Goal: Task Accomplishment & Management: Manage account settings

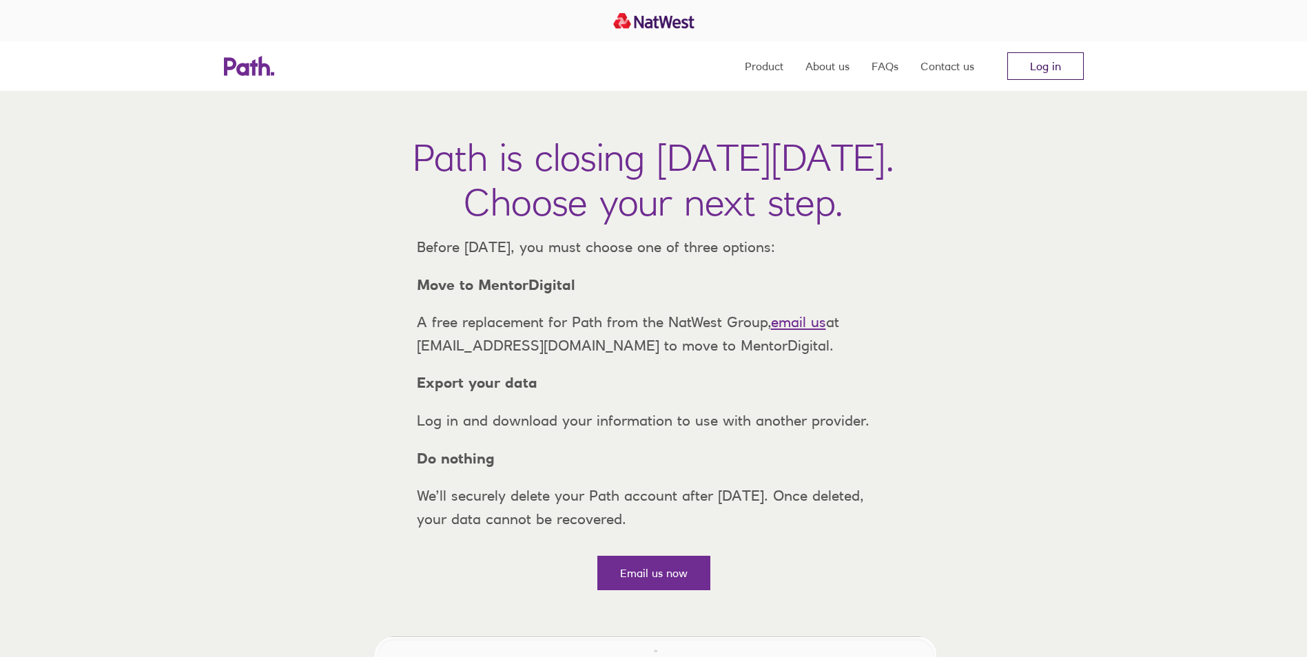
click at [1019, 72] on link "Log in" at bounding box center [1045, 66] width 76 height 28
click at [1026, 542] on div "Path is closing on Thursday, 6 November 2025. Choose your next step. Before Thu…" at bounding box center [653, 346] width 1307 height 511
click at [1047, 61] on link "Log in" at bounding box center [1045, 66] width 76 height 28
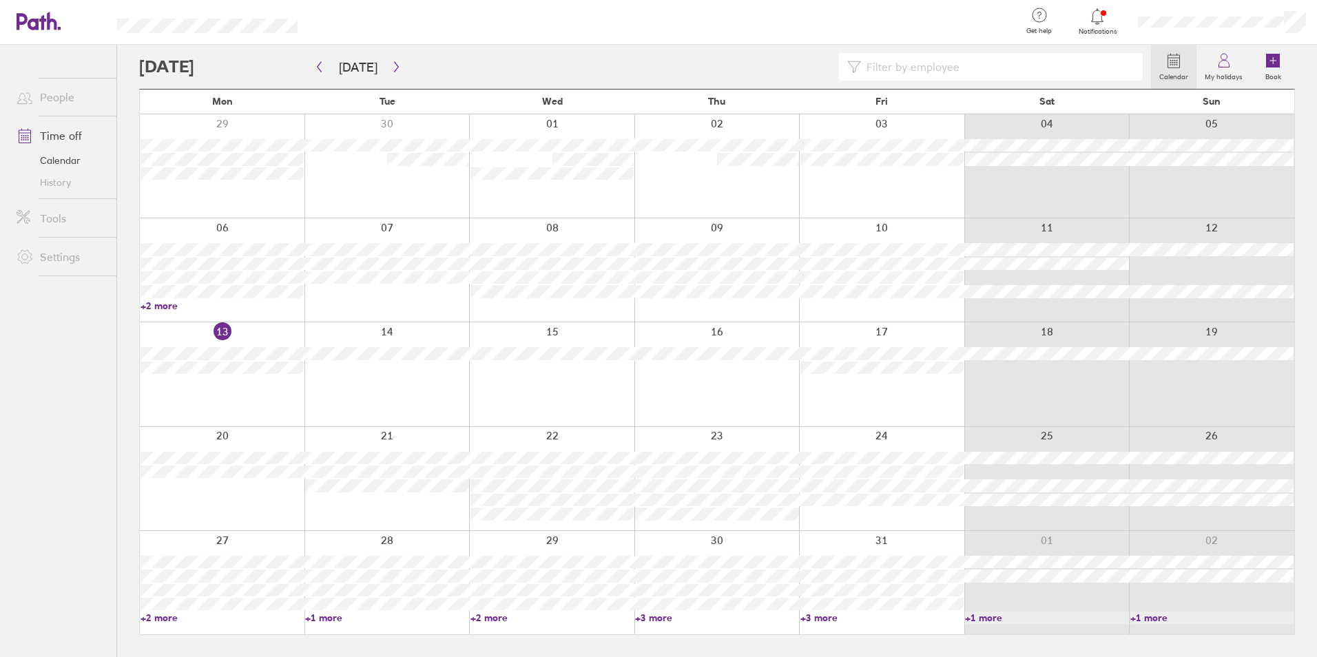
click at [317, 613] on link "+1 more" at bounding box center [386, 618] width 163 height 12
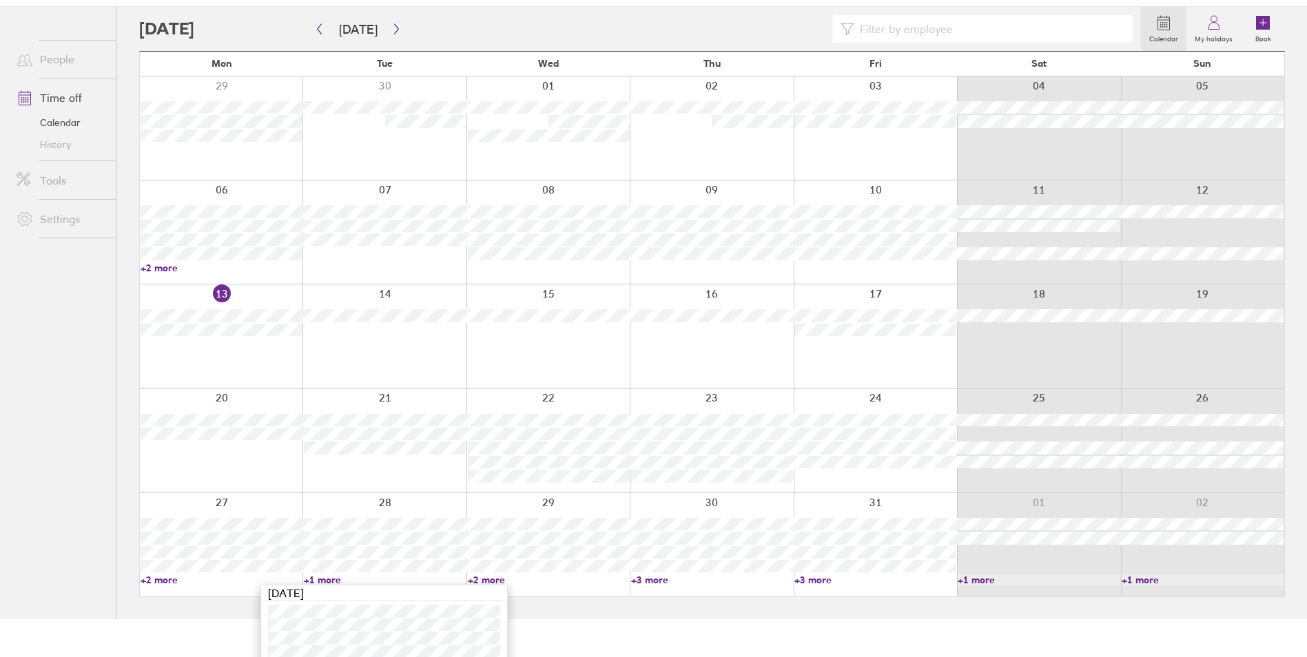
scroll to position [59, 0]
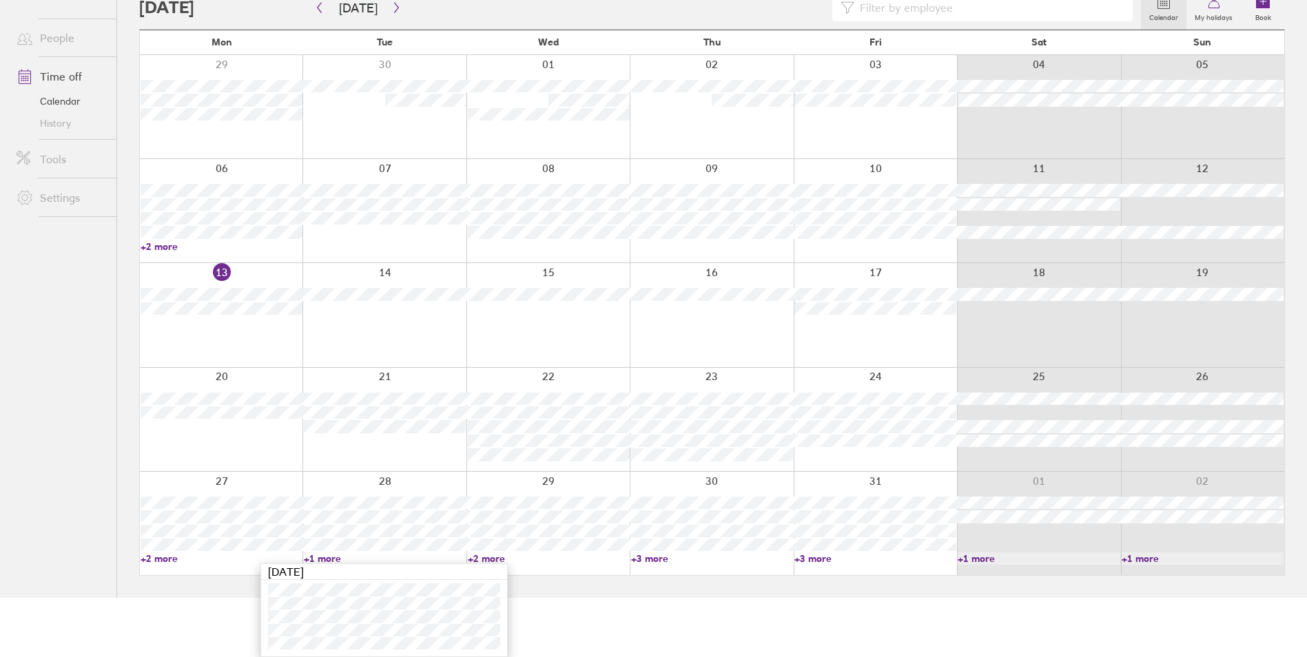
click at [88, 598] on html "Get help FAQs Contact us Notifications My profile Sign out People Time off Cale…" at bounding box center [653, 269] width 1307 height 657
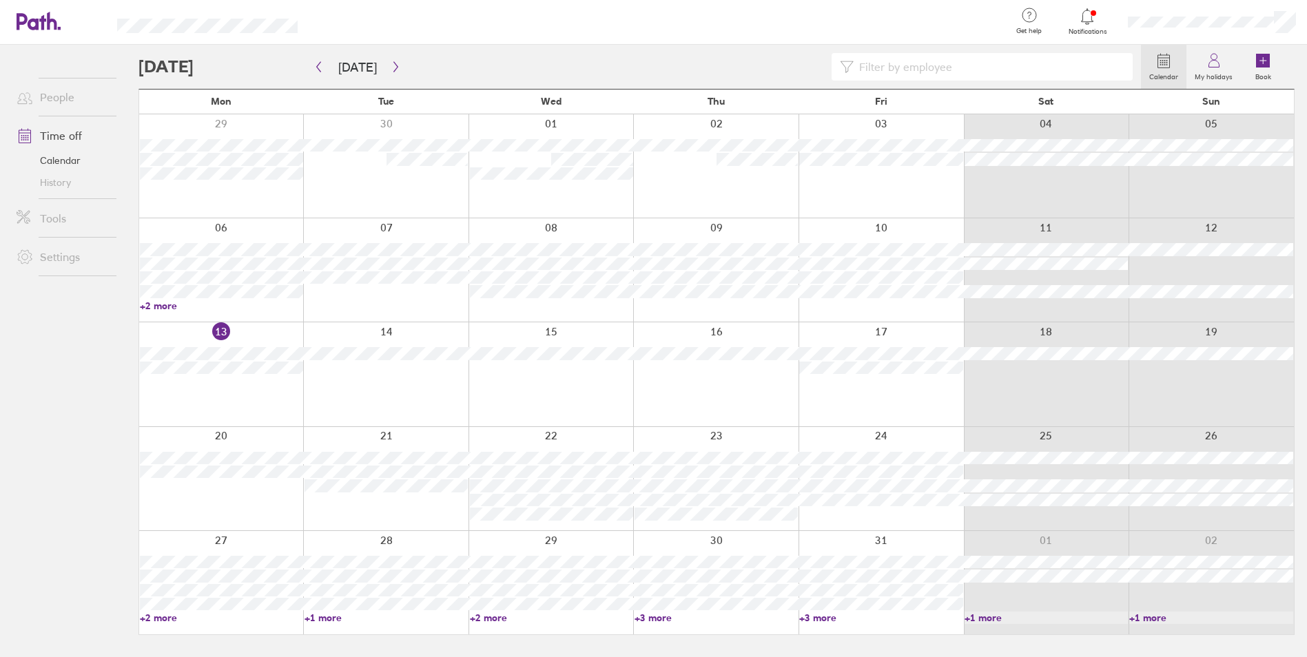
scroll to position [0, 0]
click at [1266, 63] on icon at bounding box center [1273, 61] width 14 height 14
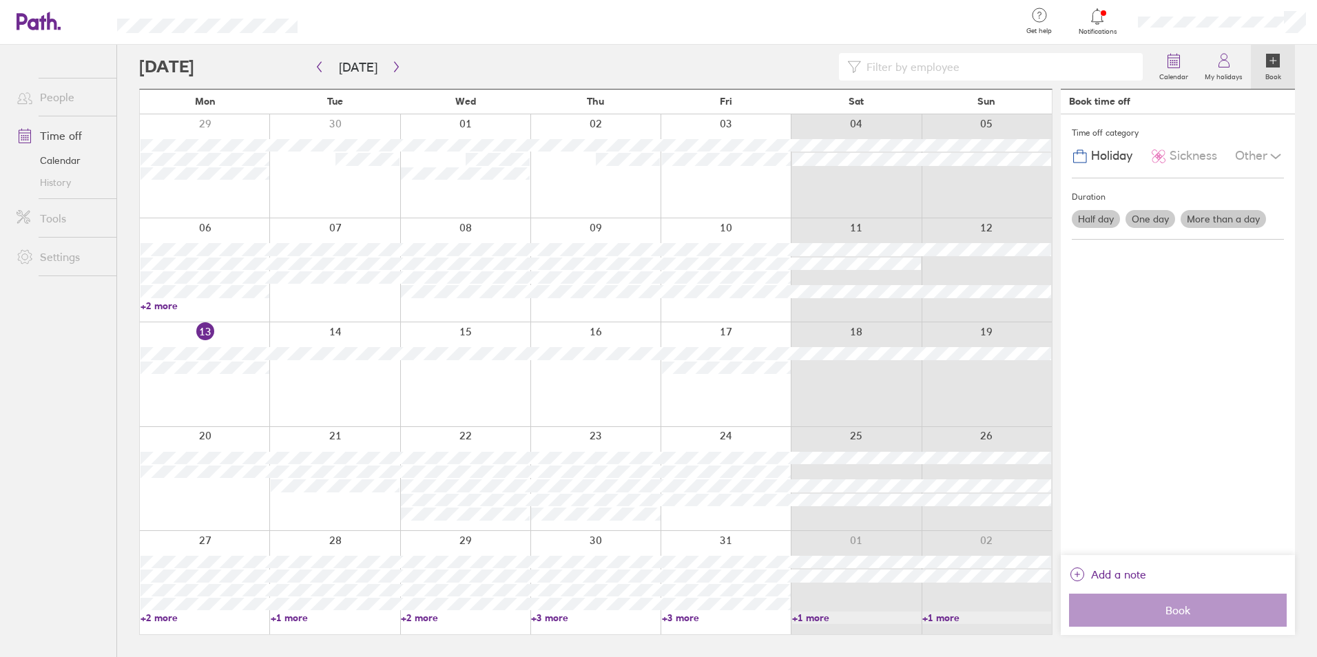
click at [258, 537] on div at bounding box center [205, 582] width 130 height 103
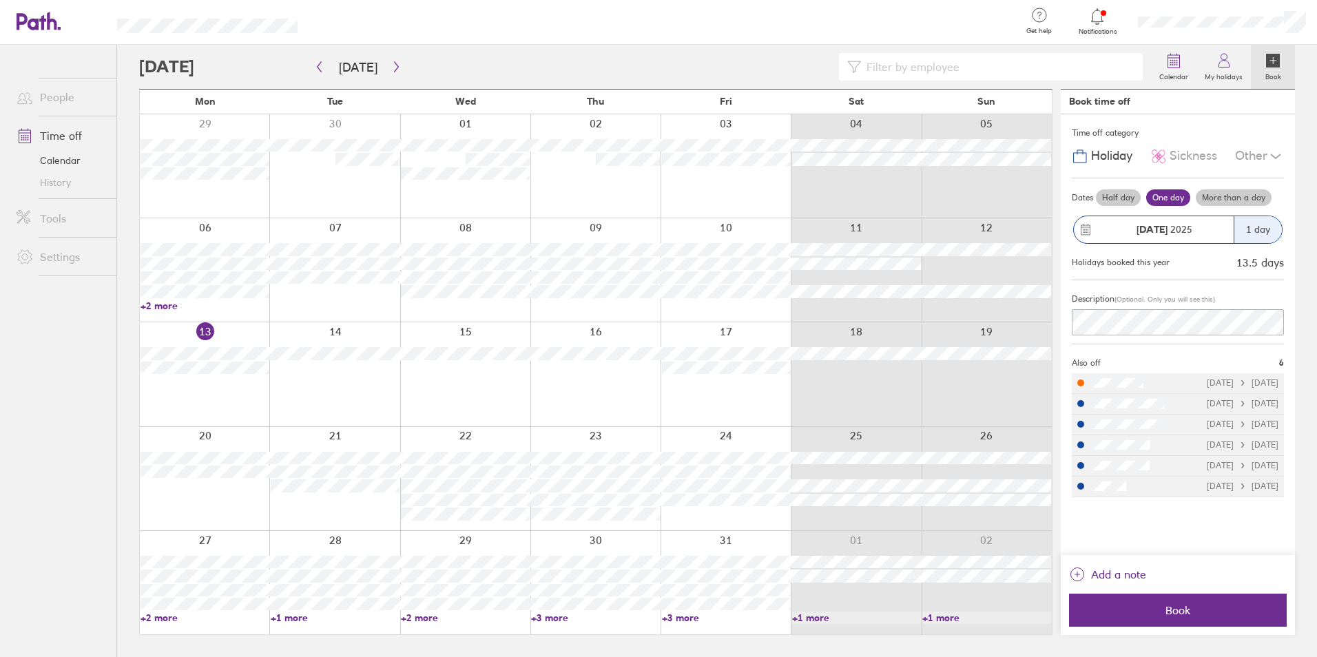
click at [1206, 198] on label "More than a day" at bounding box center [1234, 197] width 76 height 17
click at [0, 0] on input "More than a day" at bounding box center [0, 0] width 0 height 0
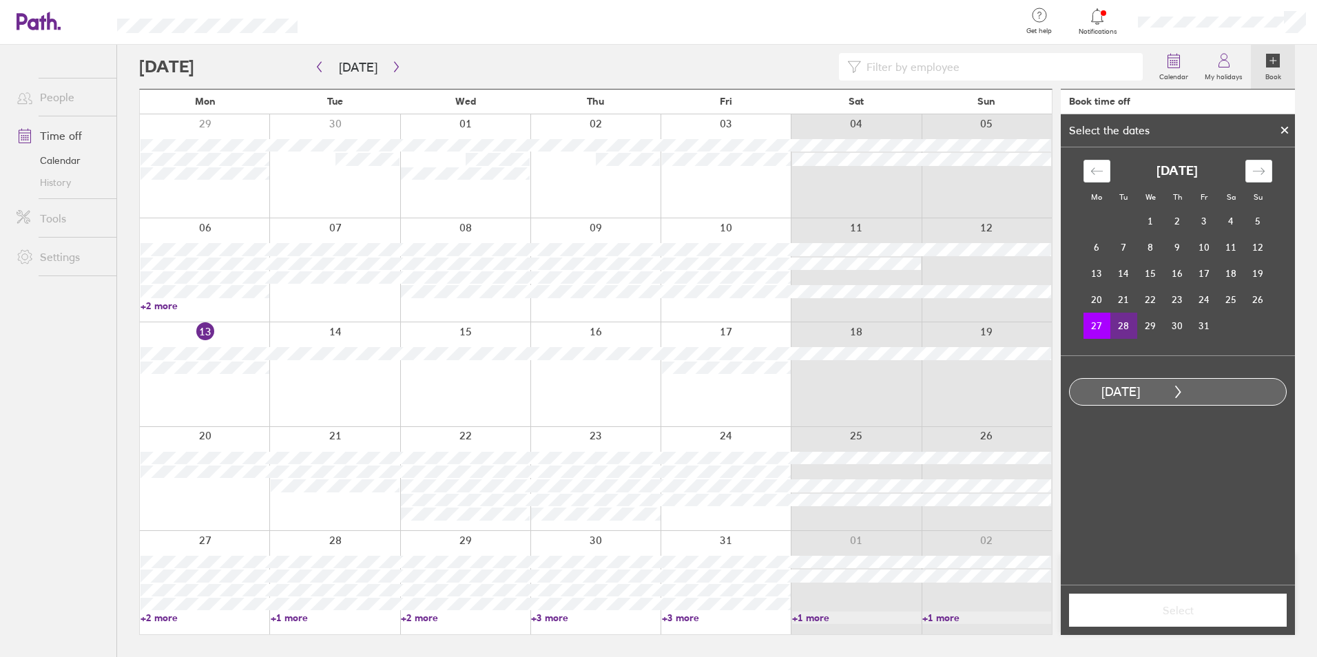
click at [1126, 322] on td "28" at bounding box center [1124, 326] width 27 height 26
click at [1197, 602] on button "Select" at bounding box center [1178, 610] width 218 height 33
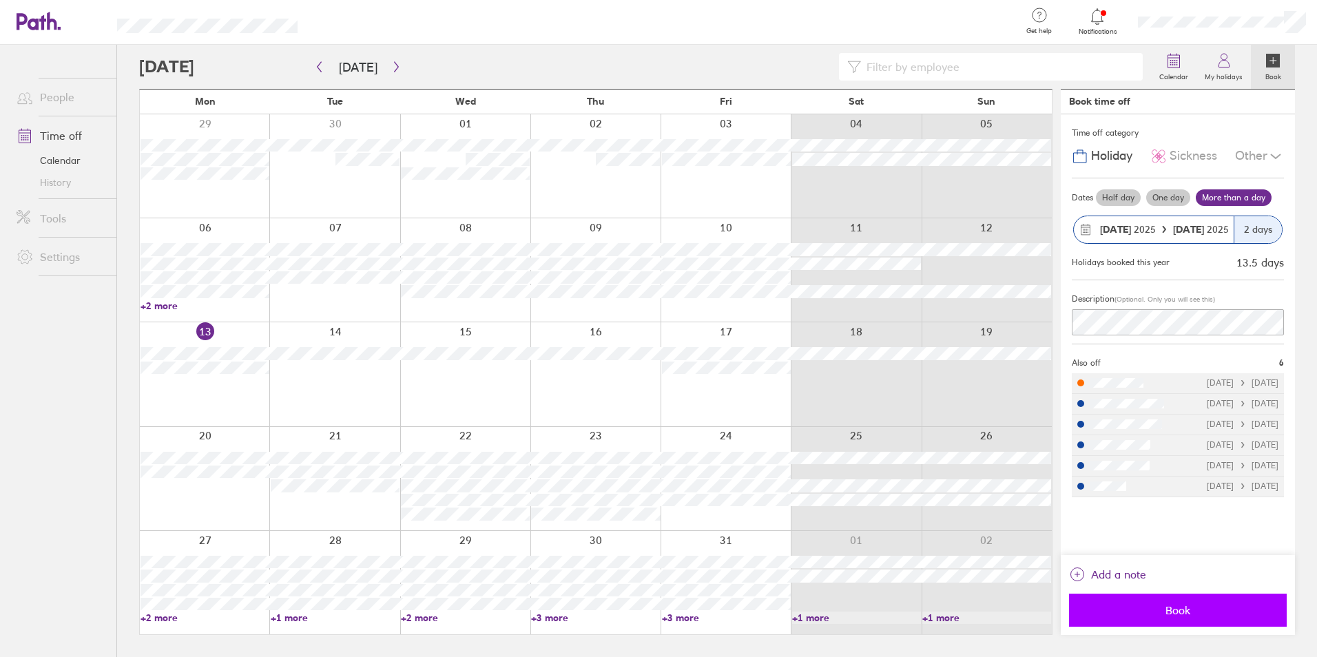
click at [1126, 601] on button "Book" at bounding box center [1178, 610] width 218 height 33
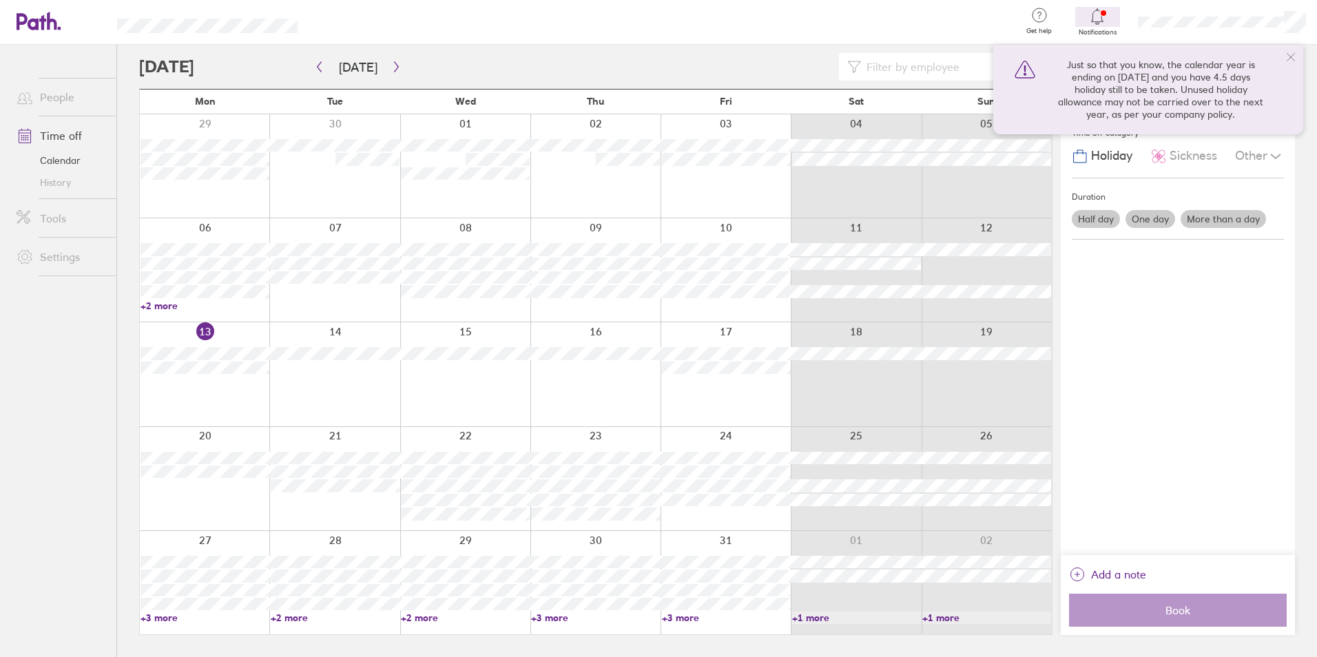
click at [194, 618] on link "+3 more" at bounding box center [205, 618] width 129 height 12
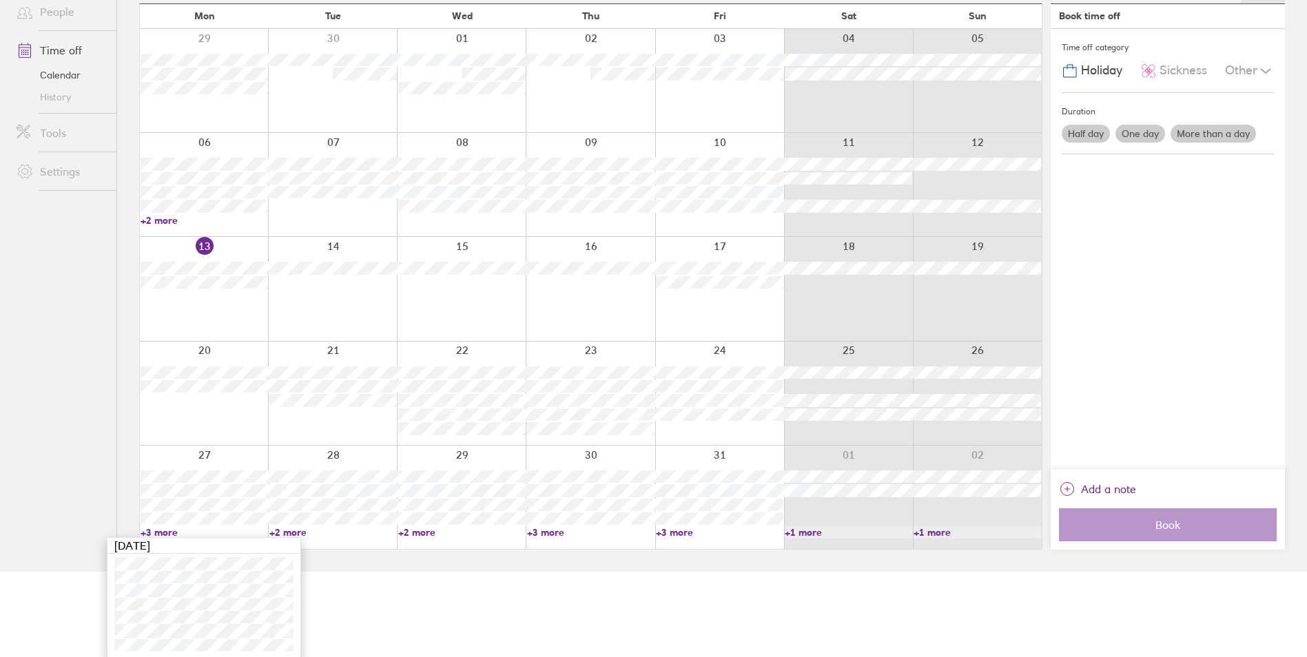
scroll to position [87, 0]
click at [302, 531] on link "+2 more" at bounding box center [332, 530] width 127 height 12
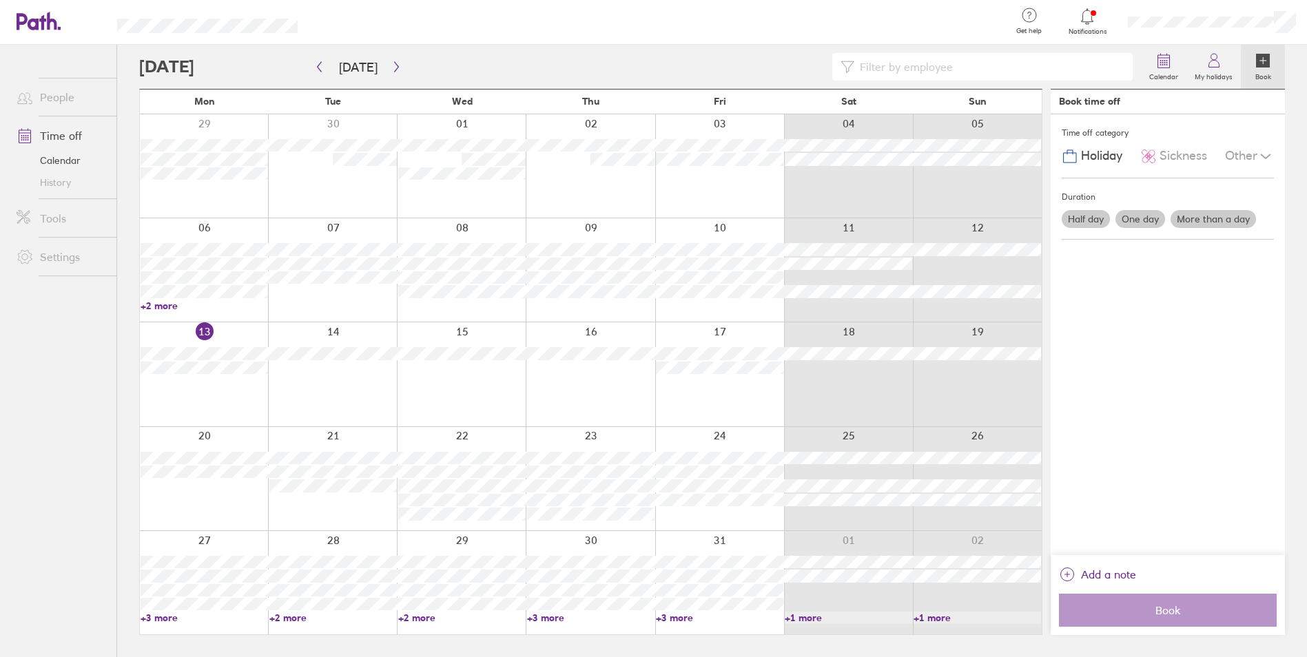
scroll to position [0, 0]
click at [296, 617] on link "+2 more" at bounding box center [335, 618] width 129 height 12
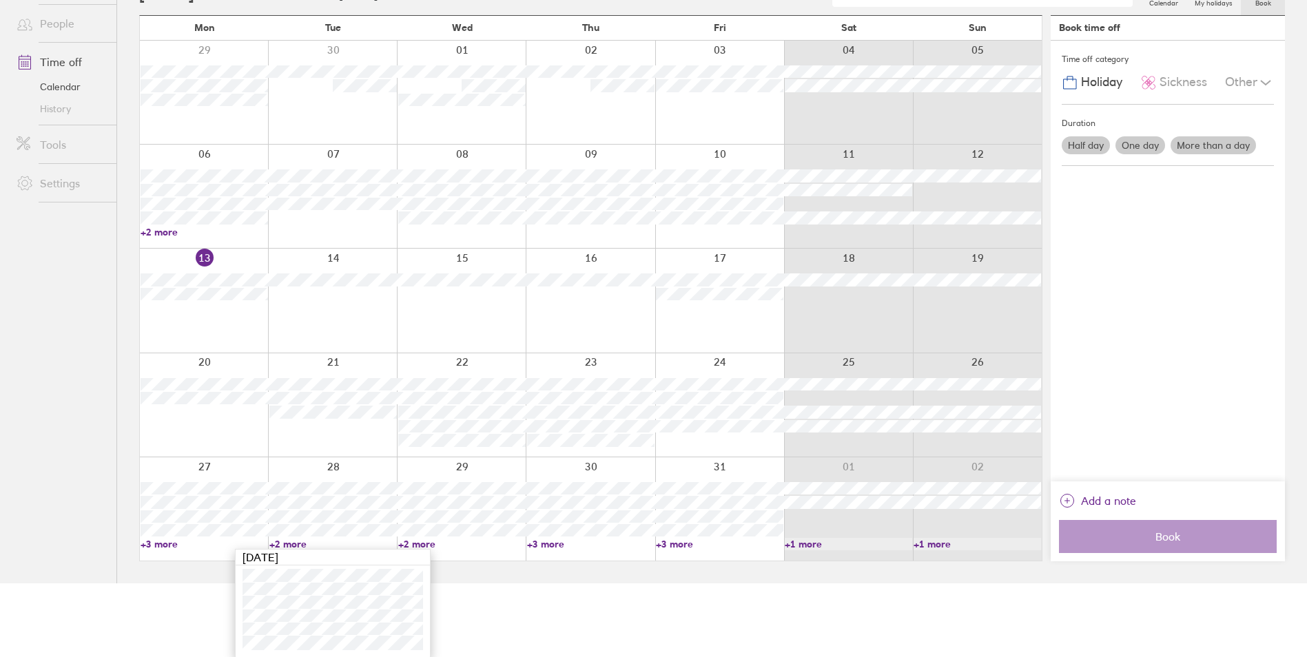
scroll to position [74, 0]
click at [130, 583] on html "Get help FAQs Contact us Notifications My profile Sign out People Time off Cale…" at bounding box center [653, 254] width 1307 height 657
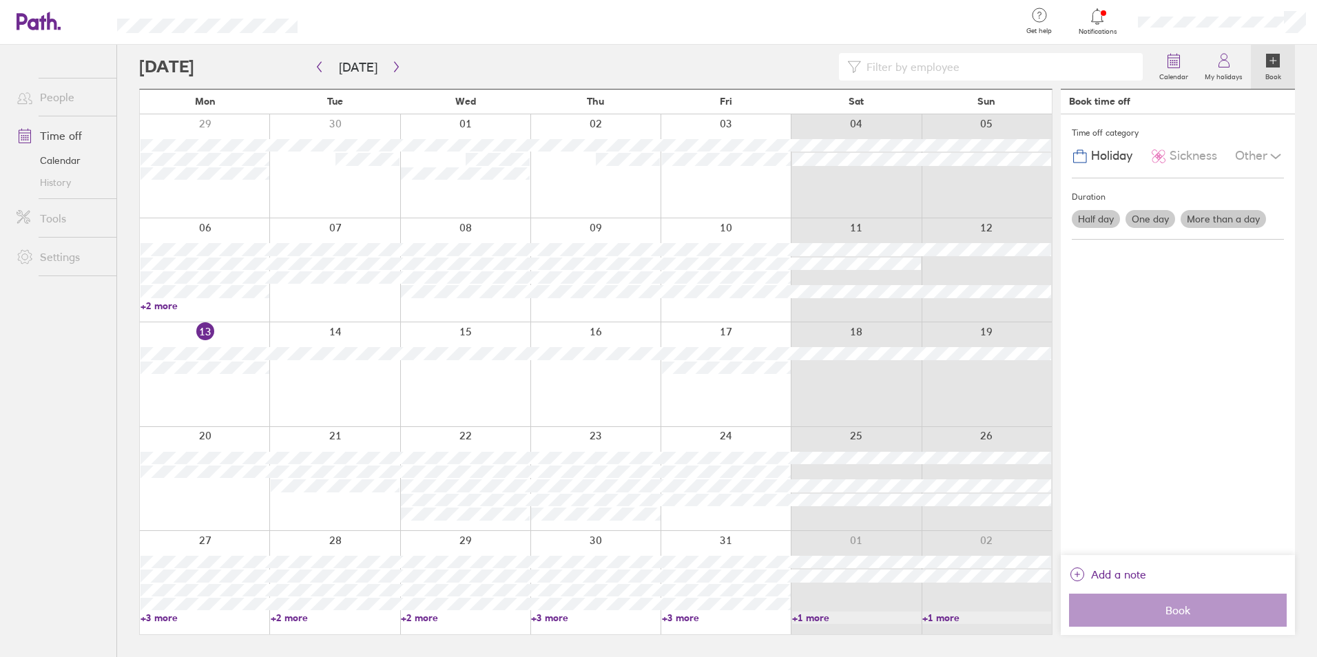
click at [158, 614] on link "+3 more" at bounding box center [205, 618] width 129 height 12
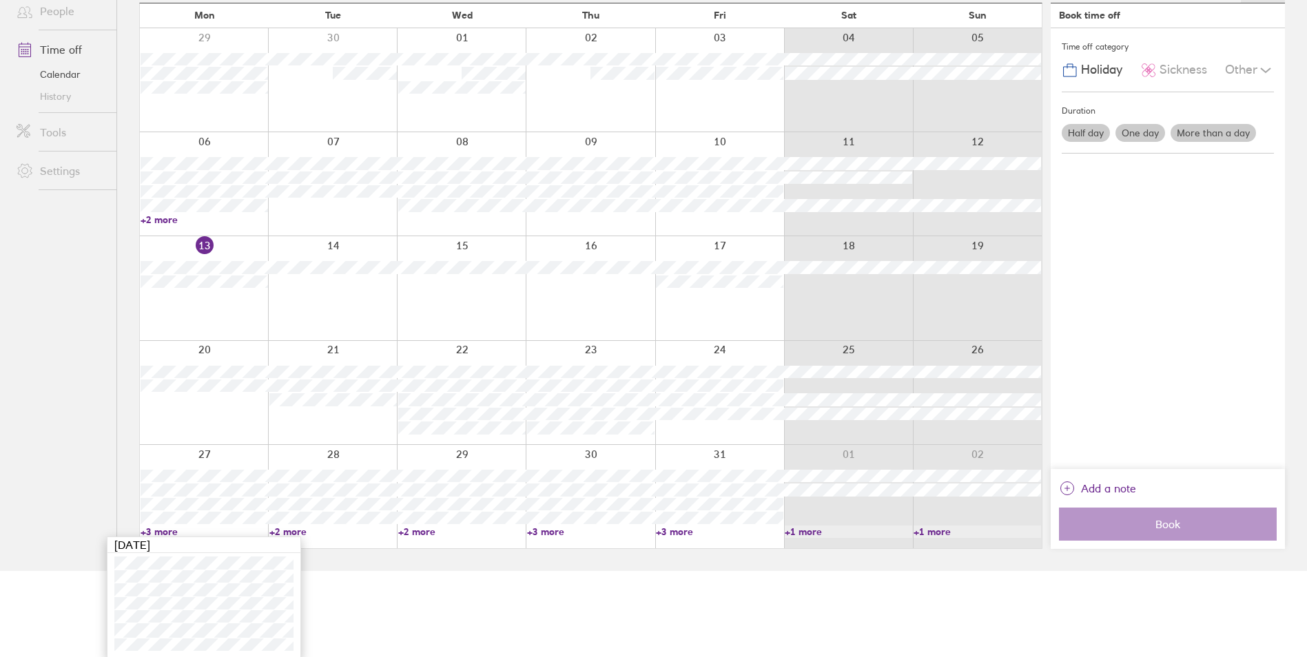
scroll to position [87, 0]
click at [293, 526] on link "+2 more" at bounding box center [332, 530] width 127 height 12
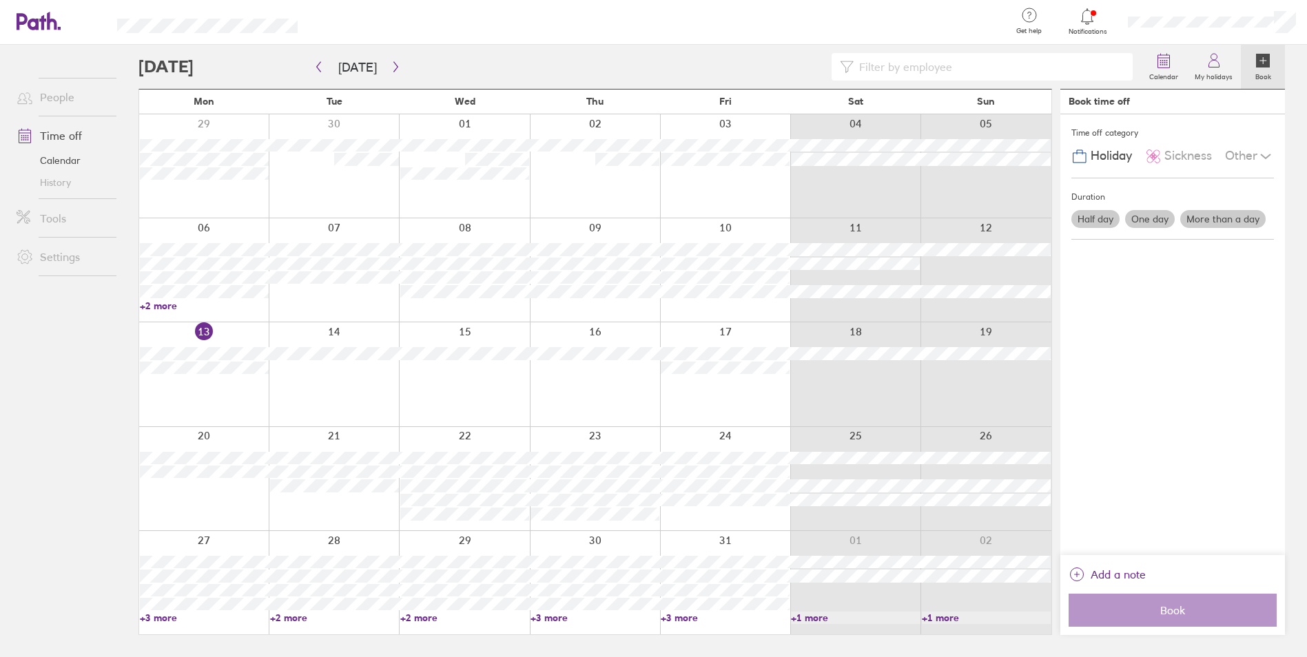
scroll to position [0, 0]
click at [296, 619] on link "+2 more" at bounding box center [335, 618] width 129 height 12
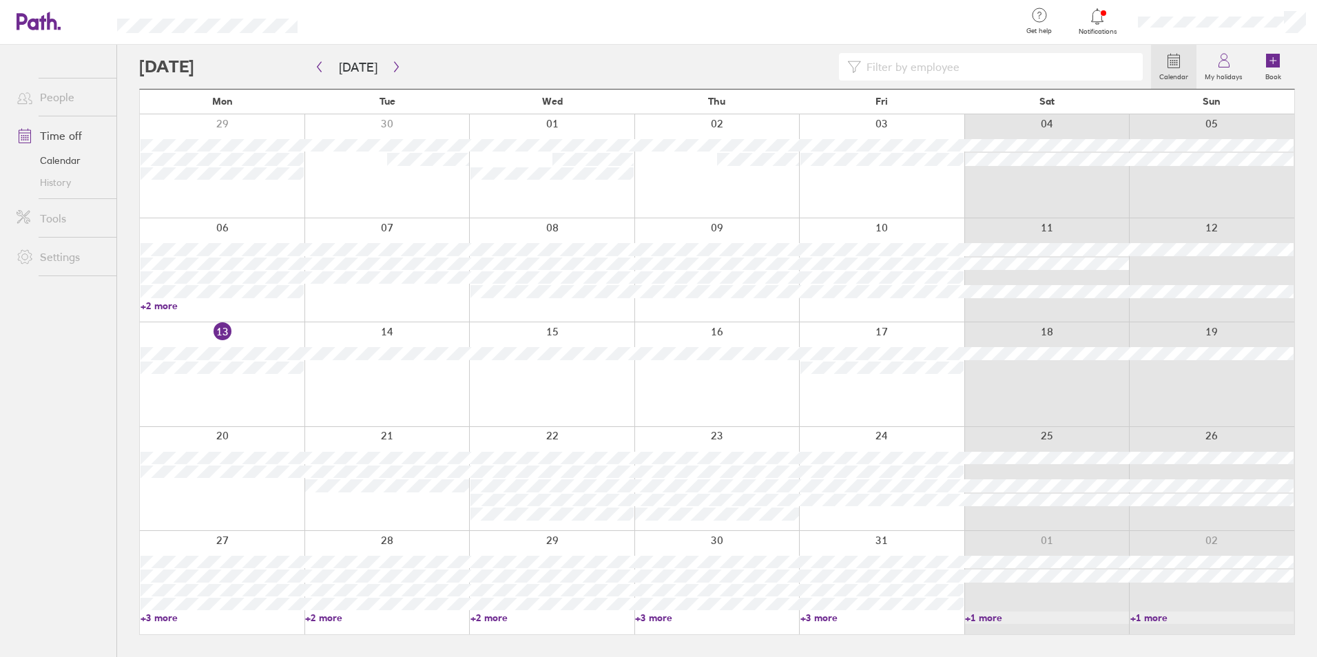
click at [167, 619] on link "+3 more" at bounding box center [222, 618] width 163 height 12
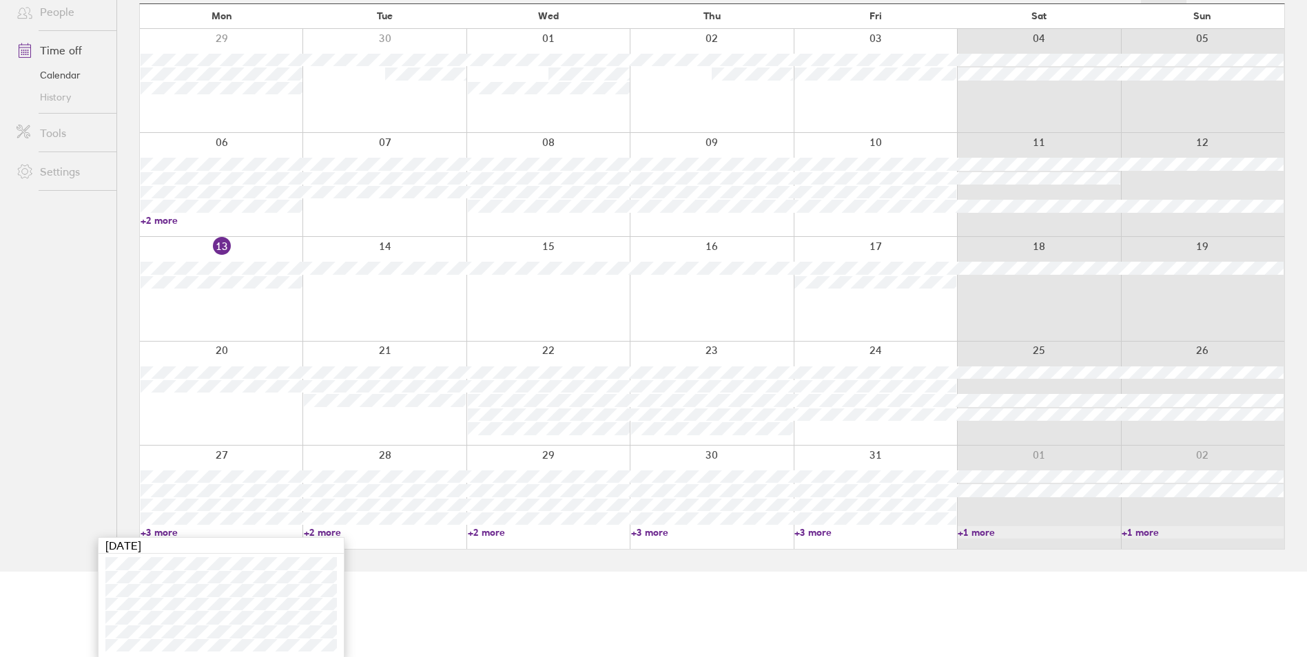
scroll to position [87, 0]
click at [479, 570] on html "Get help FAQs Contact us Notifications My profile Sign out People Time off Cale…" at bounding box center [653, 241] width 1307 height 657
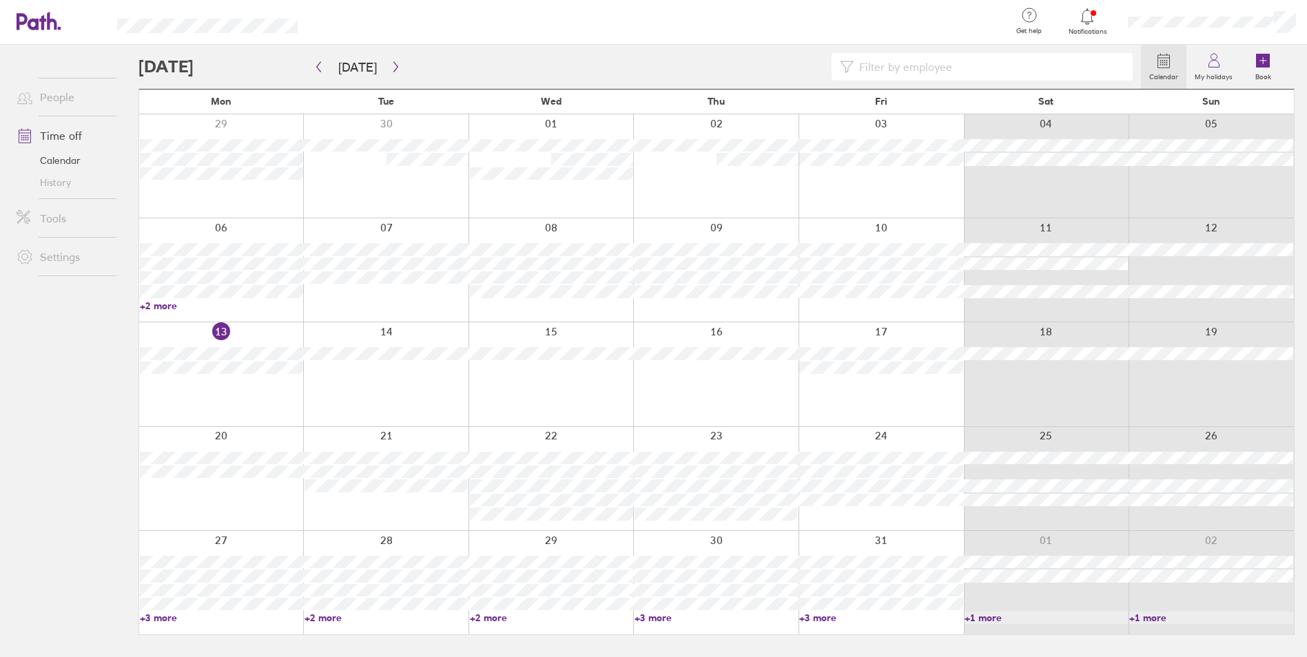
scroll to position [0, 0]
click at [333, 619] on link "+2 more" at bounding box center [386, 618] width 163 height 12
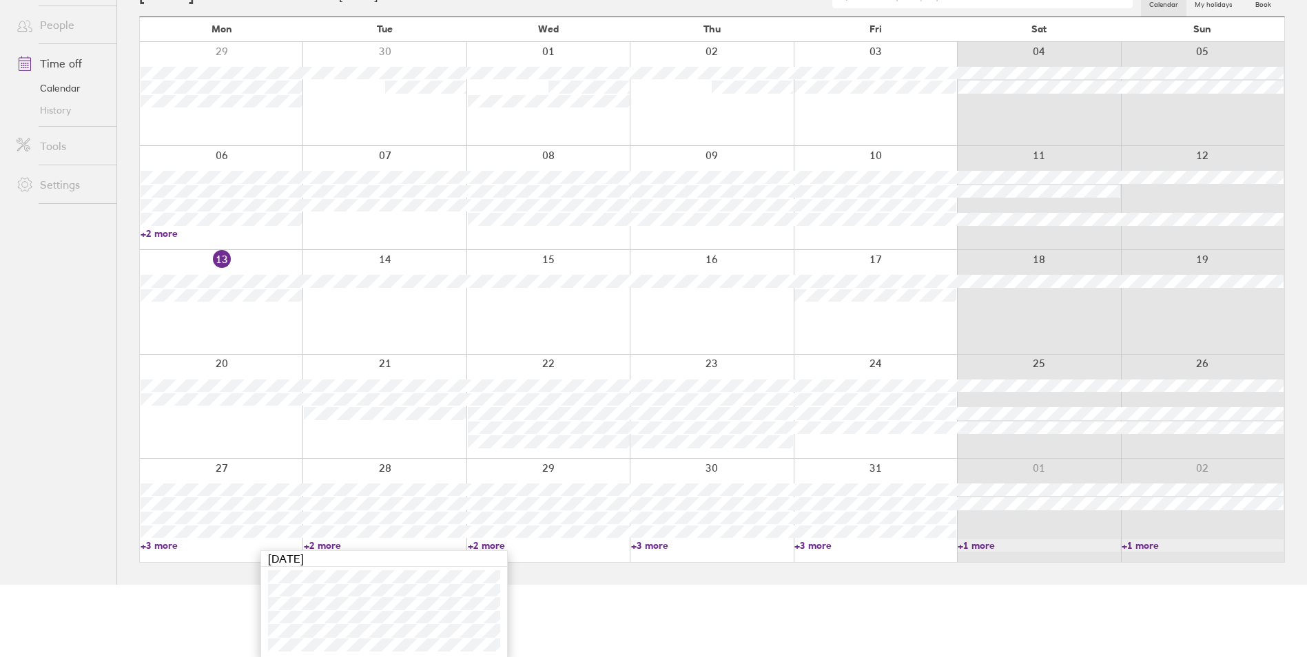
scroll to position [74, 0]
click at [583, 583] on html "Get help FAQs Contact us Notifications My profile Sign out People Time off Cale…" at bounding box center [653, 254] width 1307 height 657
